Goal: Task Accomplishment & Management: Use online tool/utility

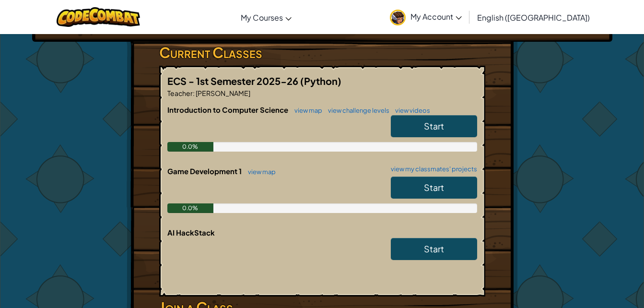
scroll to position [153, 0]
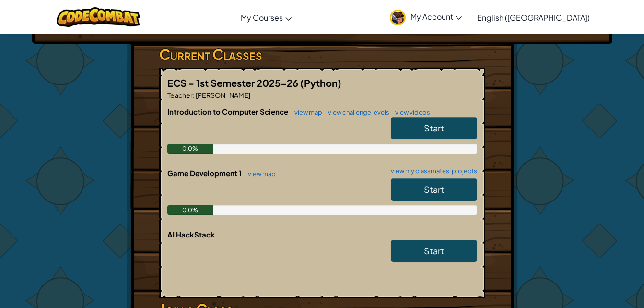
click at [424, 128] on span "Start" at bounding box center [434, 127] width 20 height 11
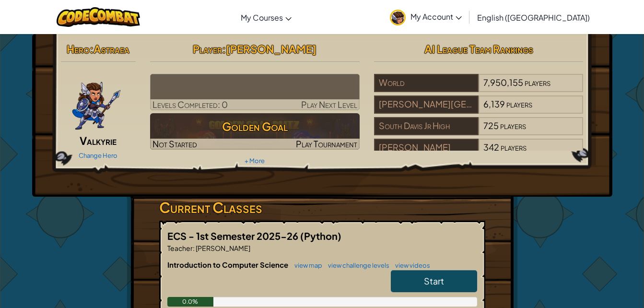
click at [419, 278] on link "Start" at bounding box center [434, 281] width 86 height 22
click at [422, 276] on link "Start" at bounding box center [434, 281] width 86 height 22
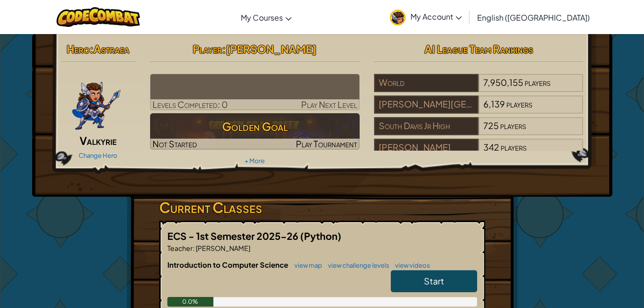
click at [422, 276] on link "Start" at bounding box center [434, 281] width 86 height 22
drag, startPoint x: 422, startPoint y: 276, endPoint x: 270, endPoint y: 214, distance: 163.7
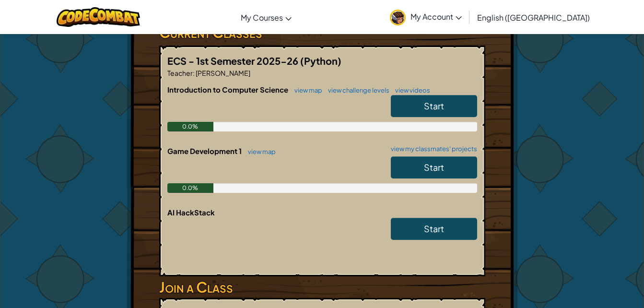
scroll to position [177, 0]
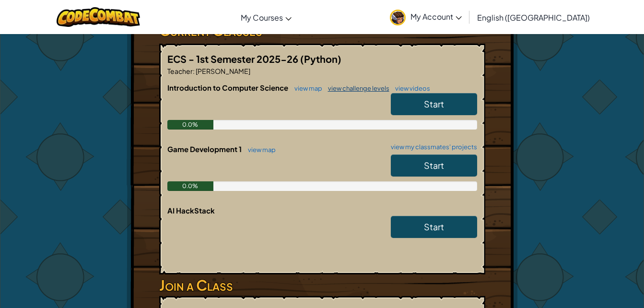
click at [350, 85] on link "view challenge levels" at bounding box center [356, 88] width 66 height 8
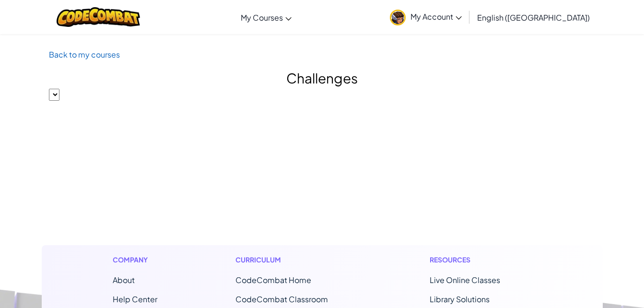
select select "560f1a9f22961295f9427742"
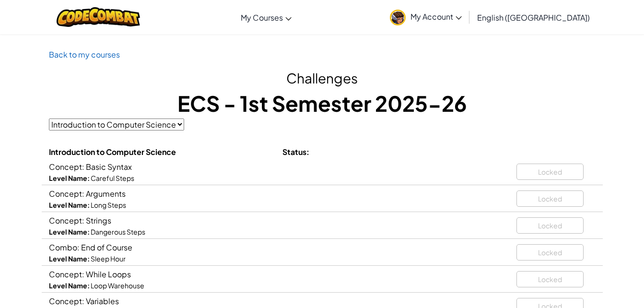
click at [564, 169] on div "Locked" at bounding box center [556, 170] width 79 height 20
click at [323, 187] on div "Concept: Arguments Level Name: Long Steps Locked" at bounding box center [322, 198] width 561 height 27
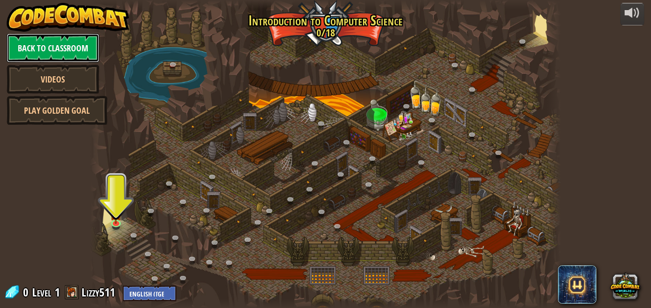
click at [83, 54] on link "Back to Classroom" at bounding box center [53, 48] width 93 height 29
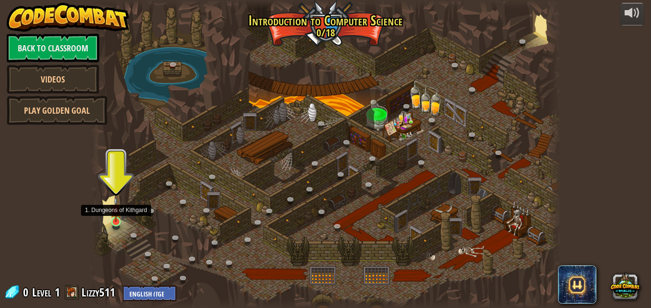
click at [114, 220] on img at bounding box center [115, 209] width 11 height 25
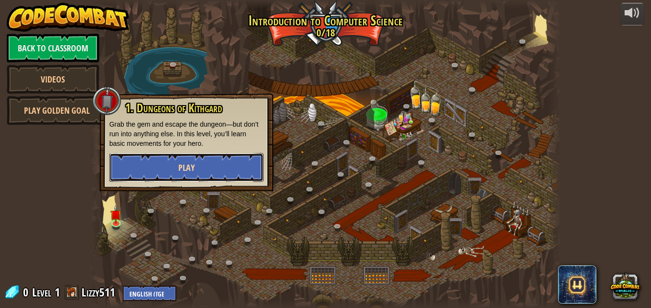
click at [196, 168] on button "Play" at bounding box center [186, 167] width 154 height 29
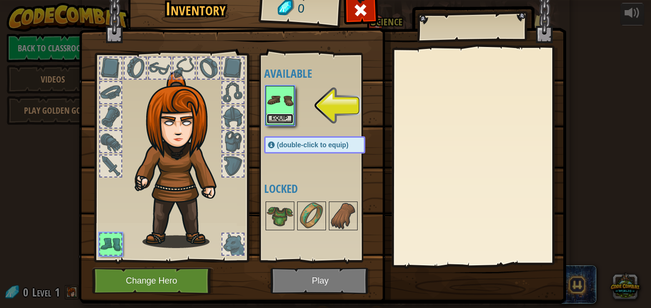
click at [272, 116] on button "Equip" at bounding box center [280, 119] width 27 height 10
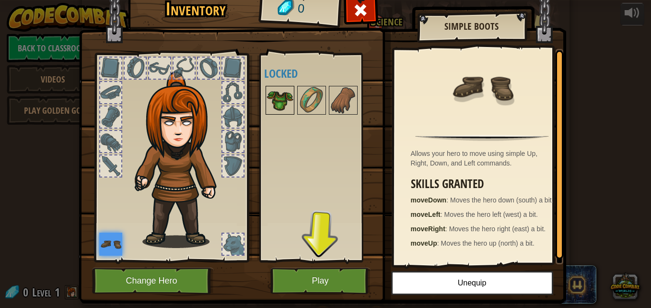
click at [276, 93] on img at bounding box center [280, 100] width 27 height 27
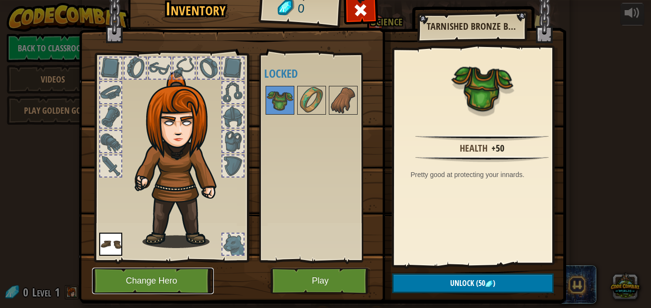
click at [186, 283] on button "Change Hero" at bounding box center [153, 281] width 122 height 26
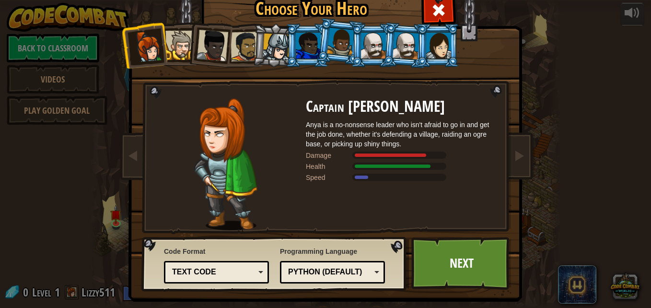
click at [234, 52] on div at bounding box center [246, 47] width 30 height 30
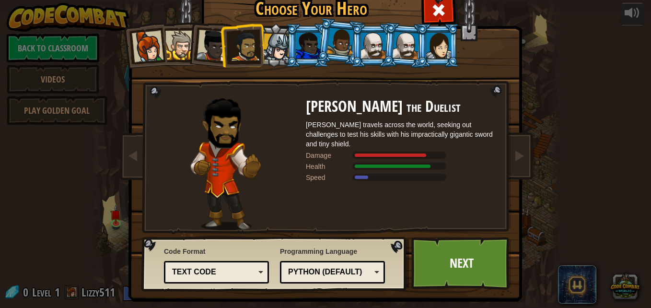
click at [265, 47] on div at bounding box center [276, 47] width 27 height 27
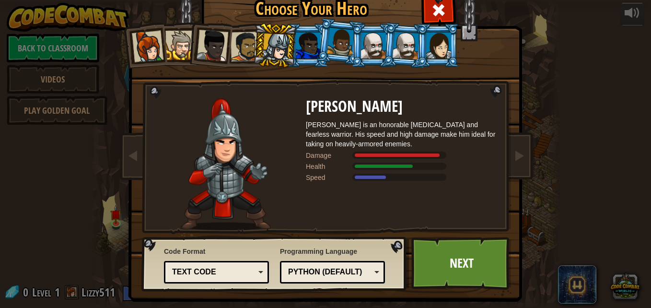
click at [296, 44] on div at bounding box center [308, 46] width 25 height 26
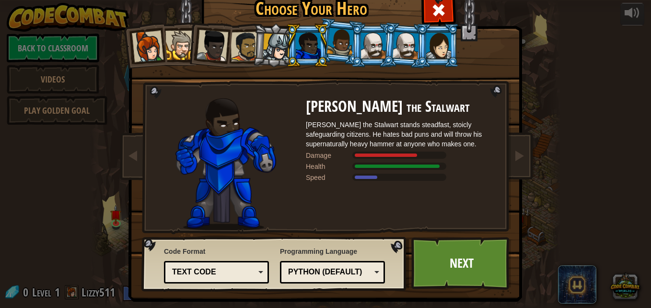
click at [426, 45] on div at bounding box center [438, 46] width 25 height 26
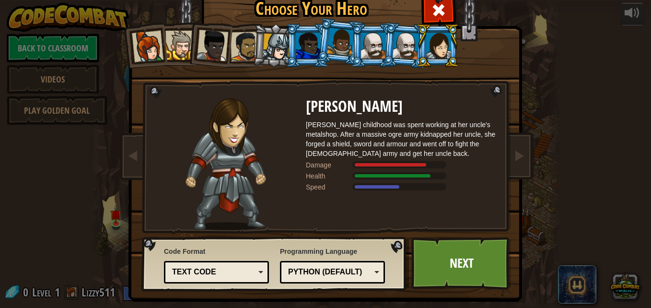
click at [144, 52] on div at bounding box center [148, 47] width 32 height 32
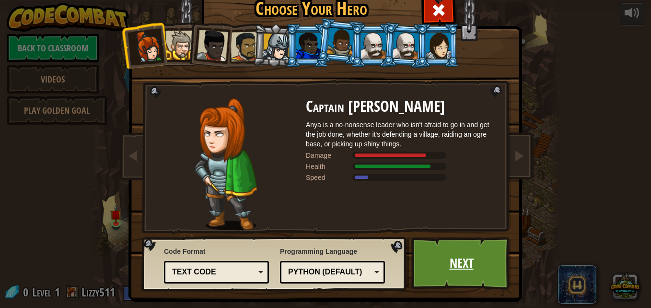
click at [465, 259] on link "Next" at bounding box center [462, 263] width 100 height 53
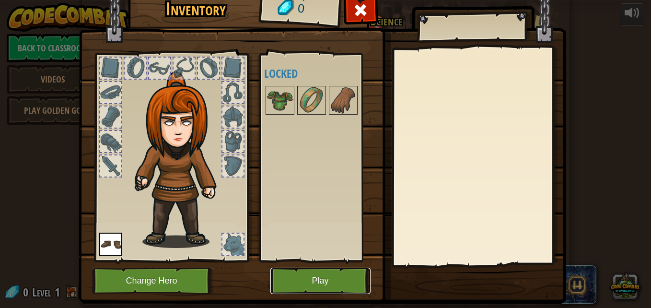
click at [321, 277] on button "Play" at bounding box center [321, 281] width 100 height 26
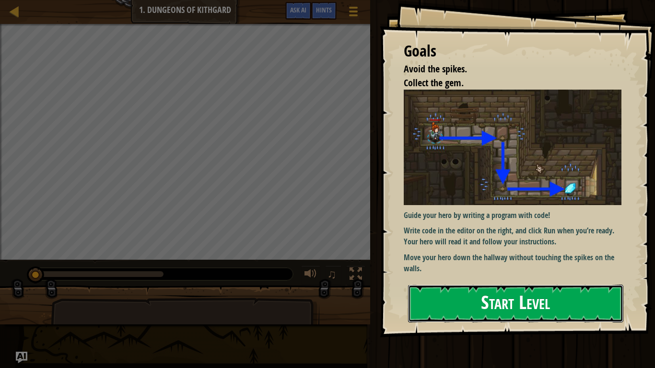
click at [499, 294] on button "Start Level" at bounding box center [515, 304] width 215 height 38
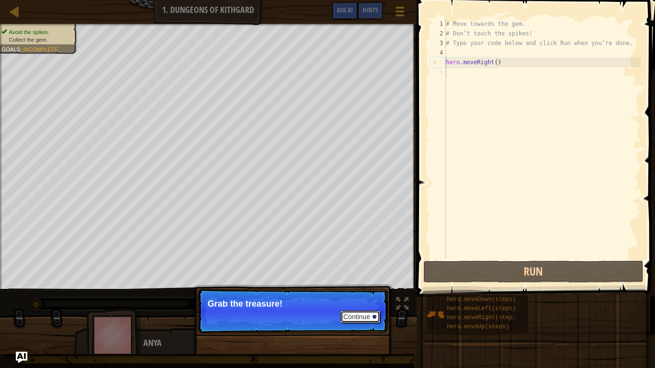
click at [376, 307] on div at bounding box center [375, 317] width 4 height 4
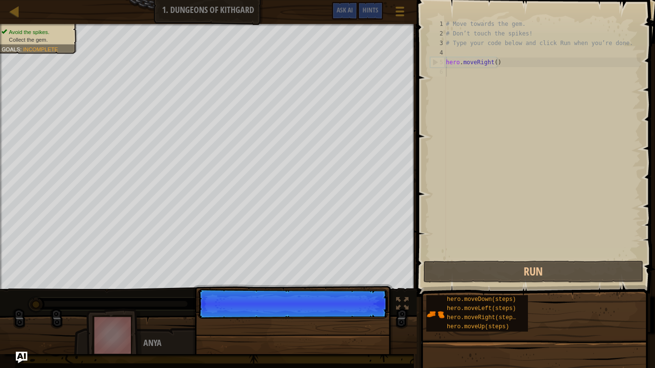
scroll to position [4, 0]
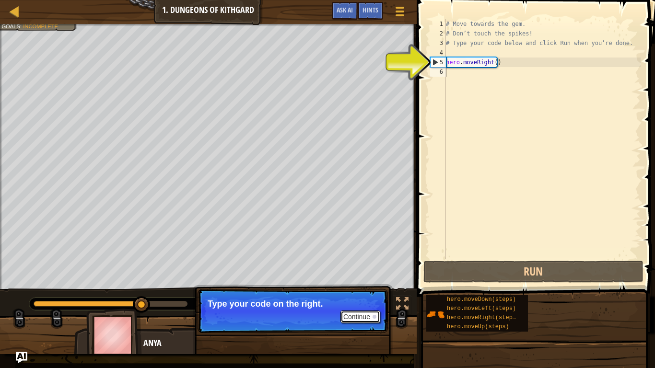
click at [348, 307] on button "Continue" at bounding box center [361, 317] width 40 height 12
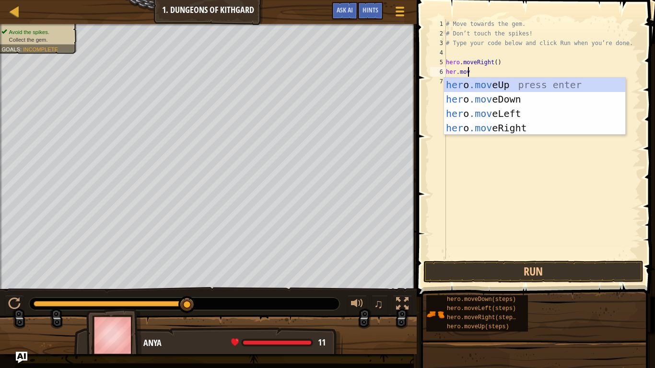
type textarea "her.move"
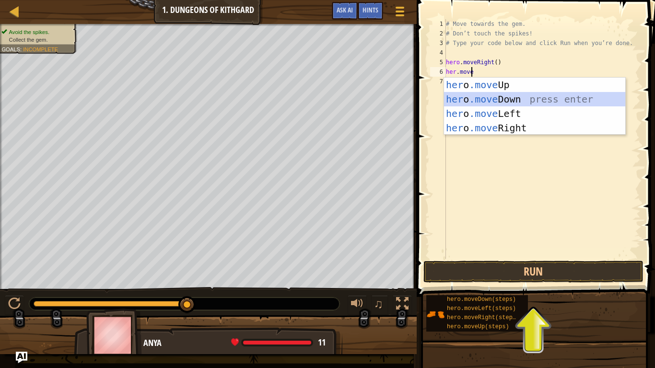
click at [500, 94] on div "her o .move Up press enter her o .move Down press enter her o .move Left press …" at bounding box center [534, 121] width 181 height 86
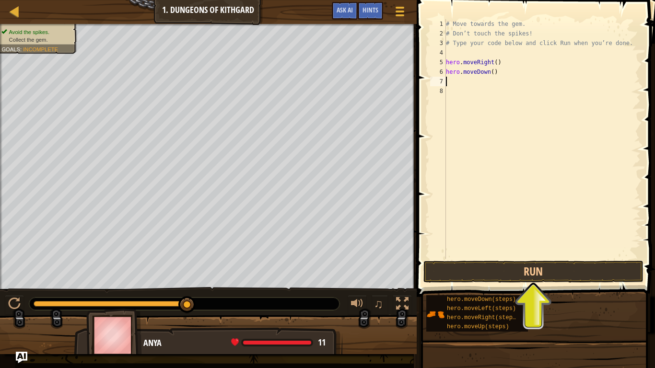
scroll to position [4, 0]
click at [493, 64] on div "# Move towards the gem. # Don’t touch the spikes! # Type your code below and cl…" at bounding box center [542, 148] width 197 height 259
type textarea "hero.moveDown(steps)"
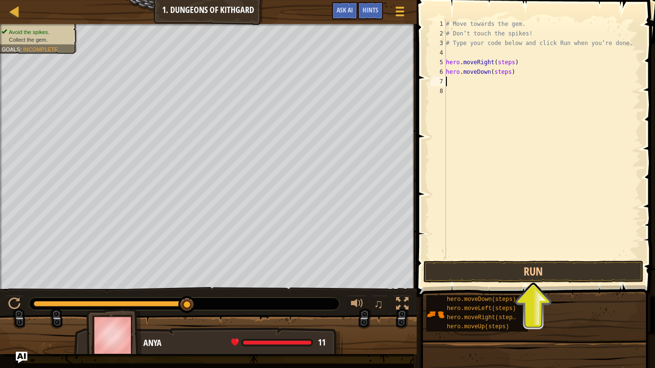
type textarea "e"
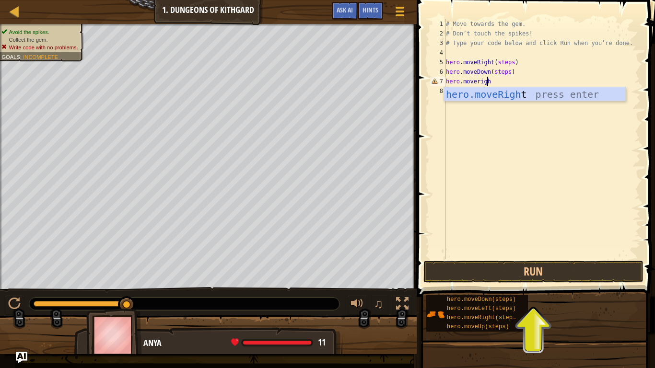
scroll to position [4, 3]
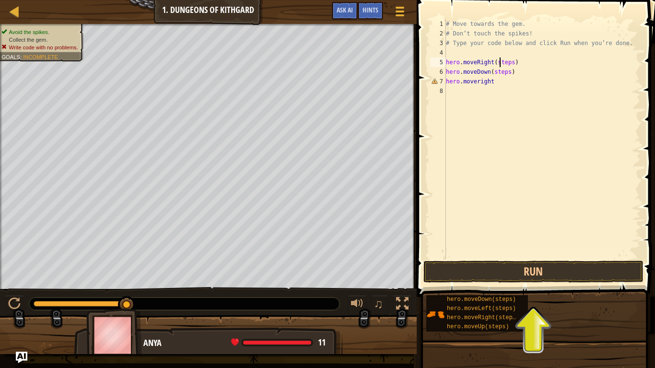
drag, startPoint x: 499, startPoint y: 64, endPoint x: 481, endPoint y: 80, distance: 24.2
click at [481, 80] on div "# Move towards the gem. # Don’t touch the spikes! # Type your code below and cl…" at bounding box center [542, 148] width 197 height 259
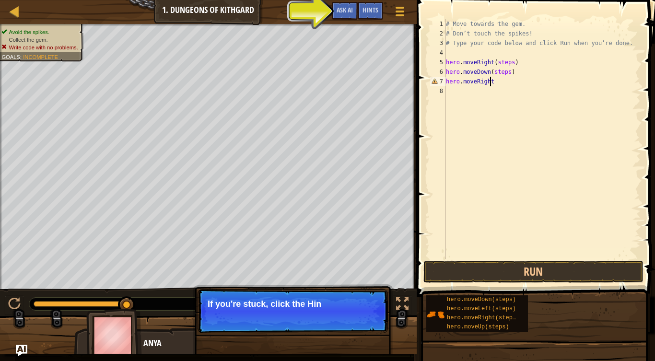
click at [502, 82] on div "# Move towards the gem. # Don’t touch the spikes! # Type your code below and cl…" at bounding box center [542, 148] width 197 height 259
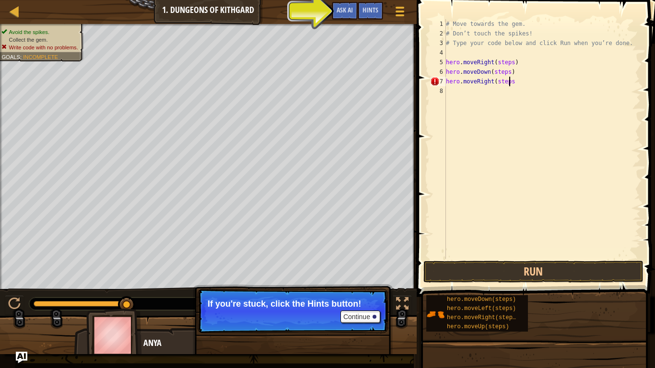
scroll to position [4, 5]
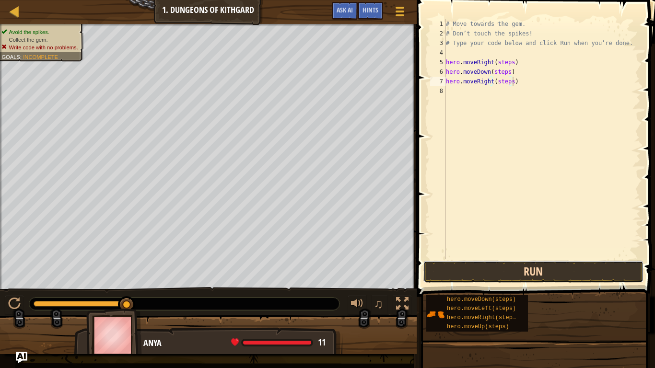
click at [508, 268] on button "Run" at bounding box center [534, 272] width 220 height 22
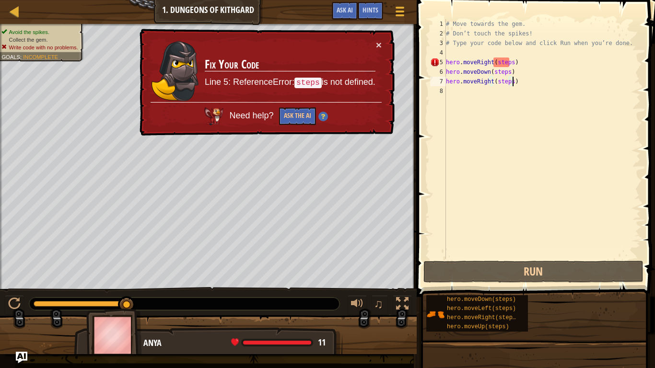
click at [509, 60] on div "# Move towards the gem. # Don’t touch the spikes! # Type your code below and cl…" at bounding box center [542, 148] width 197 height 259
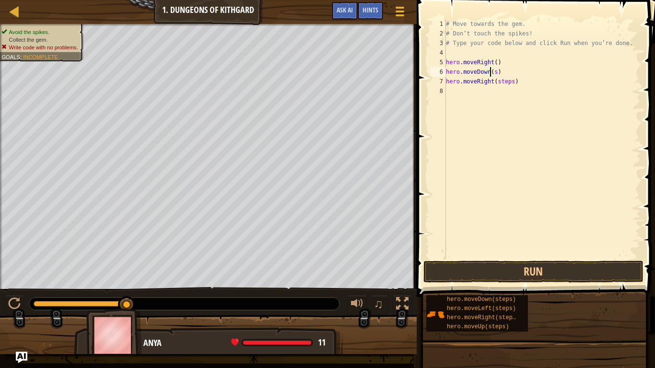
scroll to position [4, 3]
type textarea "hero.moveRight()"
click at [506, 274] on button "Run" at bounding box center [534, 272] width 220 height 22
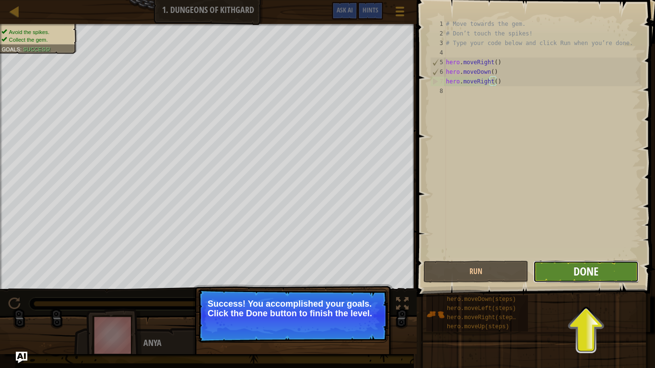
click at [588, 279] on span "Done" at bounding box center [586, 271] width 25 height 15
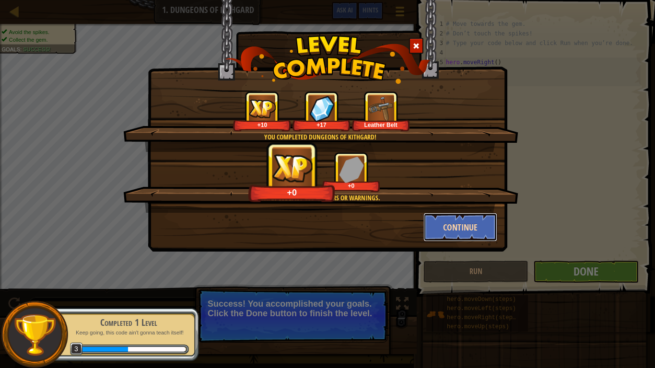
click at [480, 231] on button "Continue" at bounding box center [461, 227] width 74 height 29
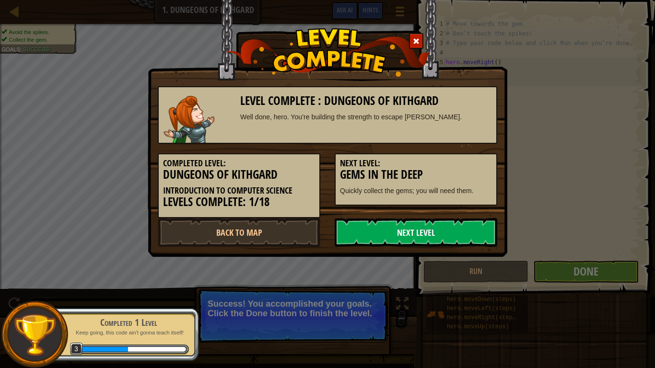
click at [480, 231] on link "Next Level" at bounding box center [416, 232] width 163 height 29
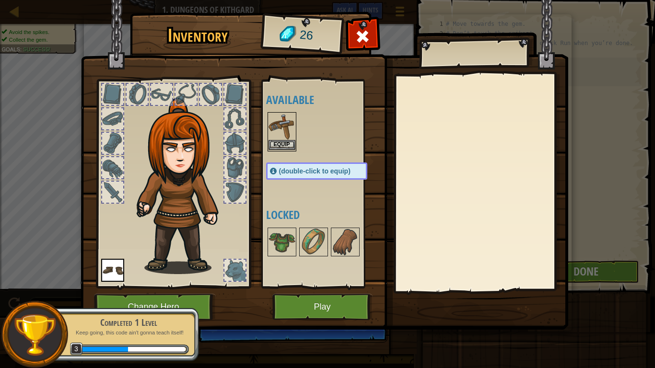
click at [292, 139] on img at bounding box center [282, 126] width 27 height 27
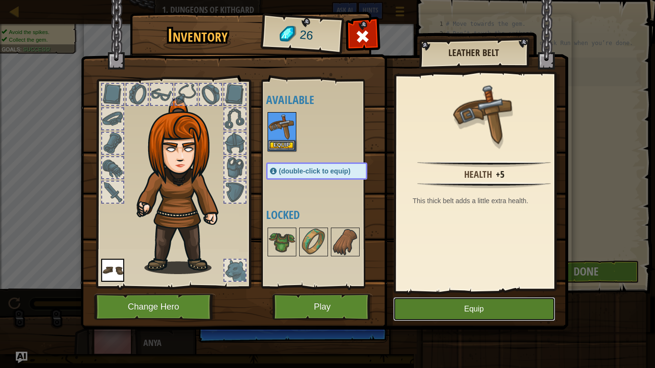
click at [477, 307] on button "Equip" at bounding box center [474, 309] width 162 height 24
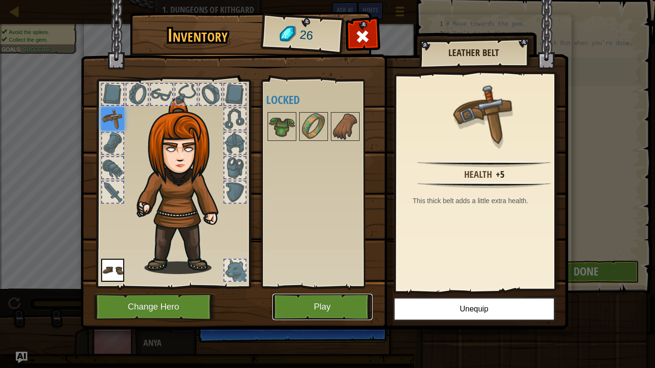
click at [349, 307] on button "Play" at bounding box center [322, 307] width 100 height 26
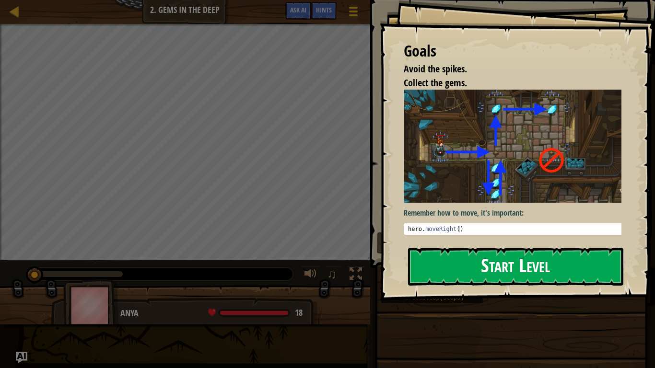
click at [482, 274] on button "Start Level" at bounding box center [515, 267] width 215 height 38
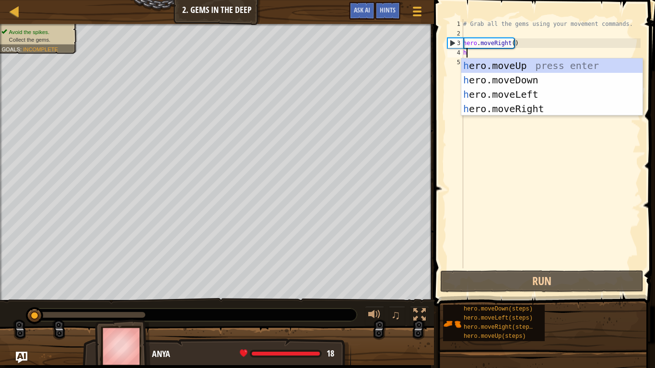
scroll to position [4, 0]
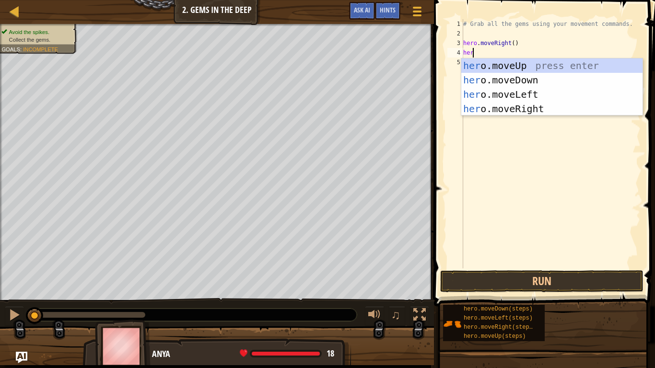
type textarea "hero"
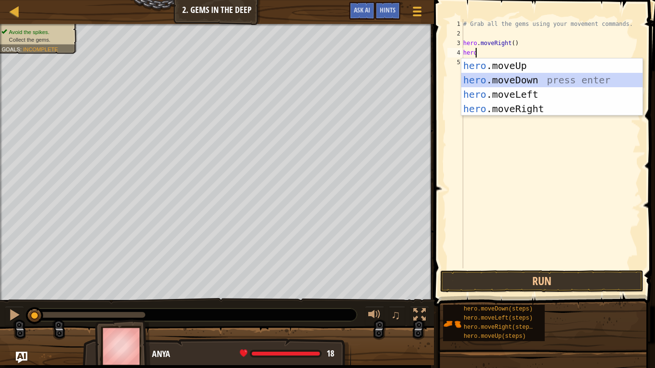
click at [536, 79] on div "hero .moveUp press enter hero .moveDown press enter hero .moveLeft press enter …" at bounding box center [551, 102] width 181 height 86
